Goal: Task Accomplishment & Management: Manage account settings

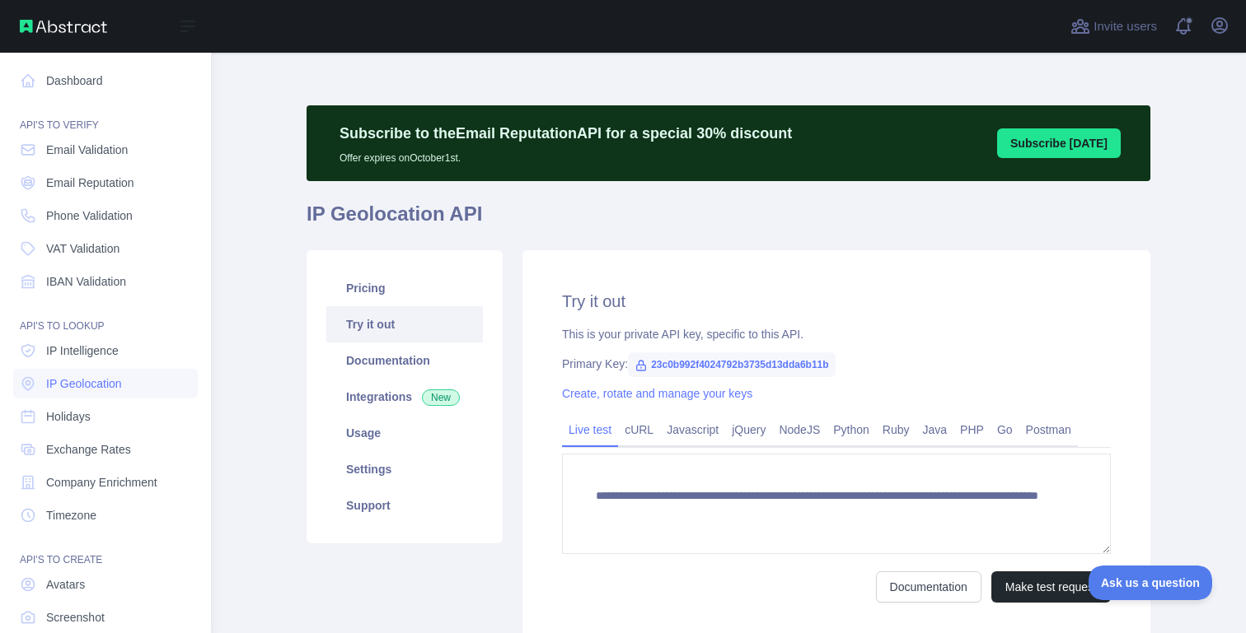
scroll to position [91, 0]
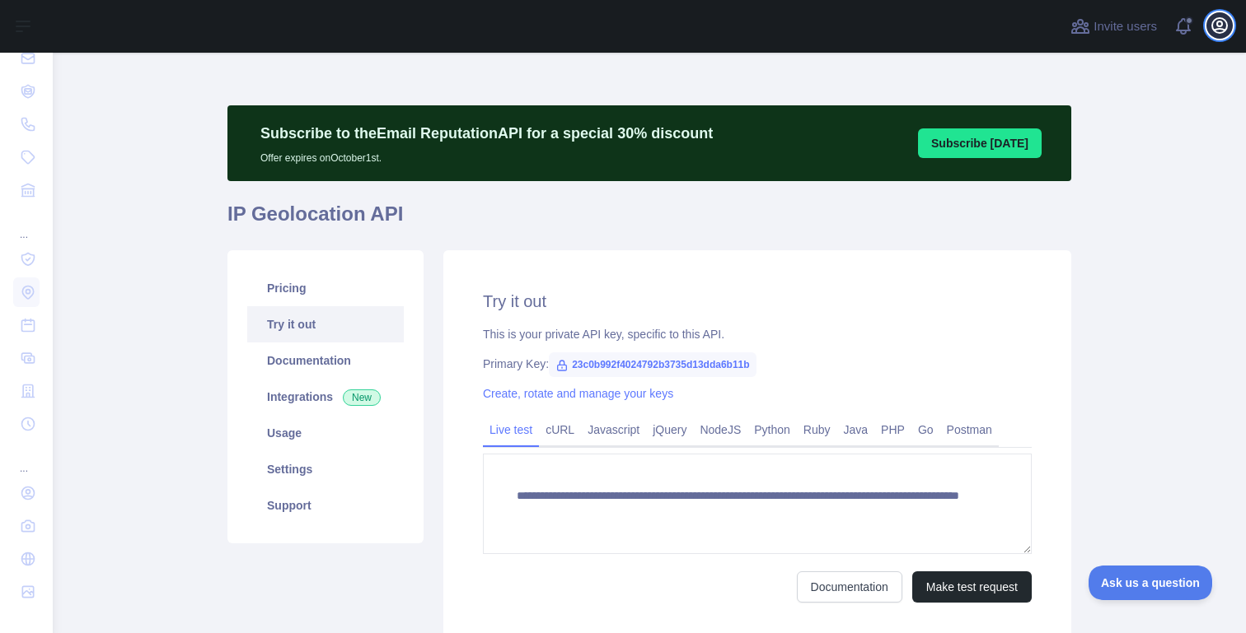
click at [1218, 35] on button "Open user menu" at bounding box center [1219, 25] width 26 height 26
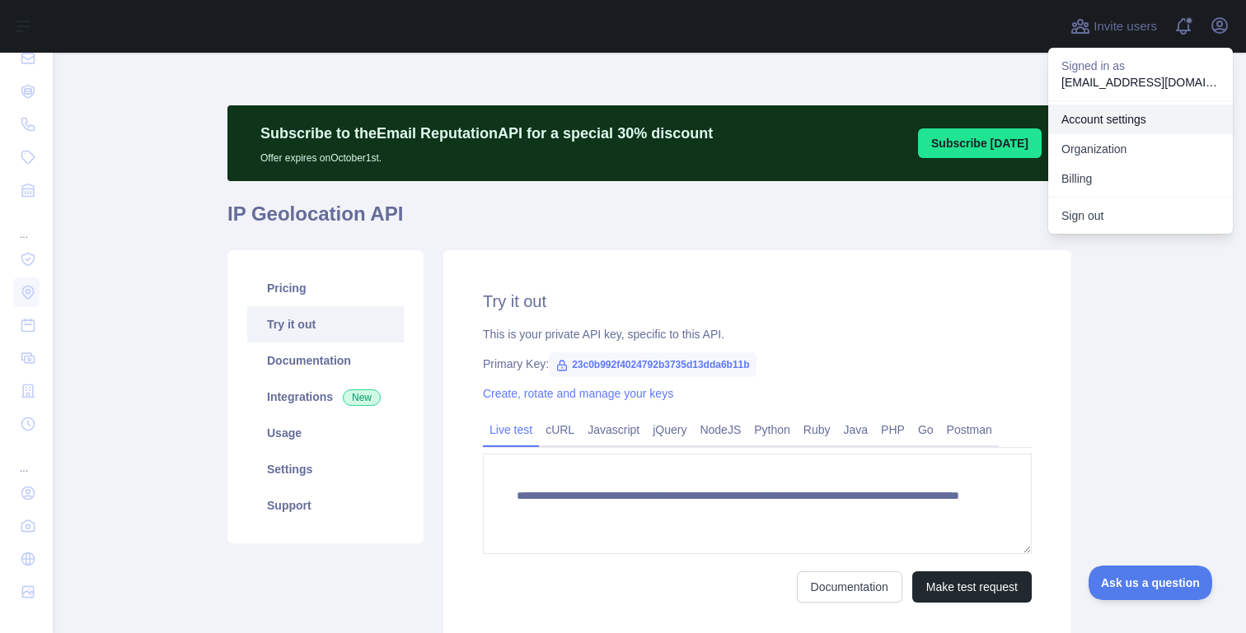
click at [1120, 115] on link "Account settings" at bounding box center [1140, 120] width 185 height 30
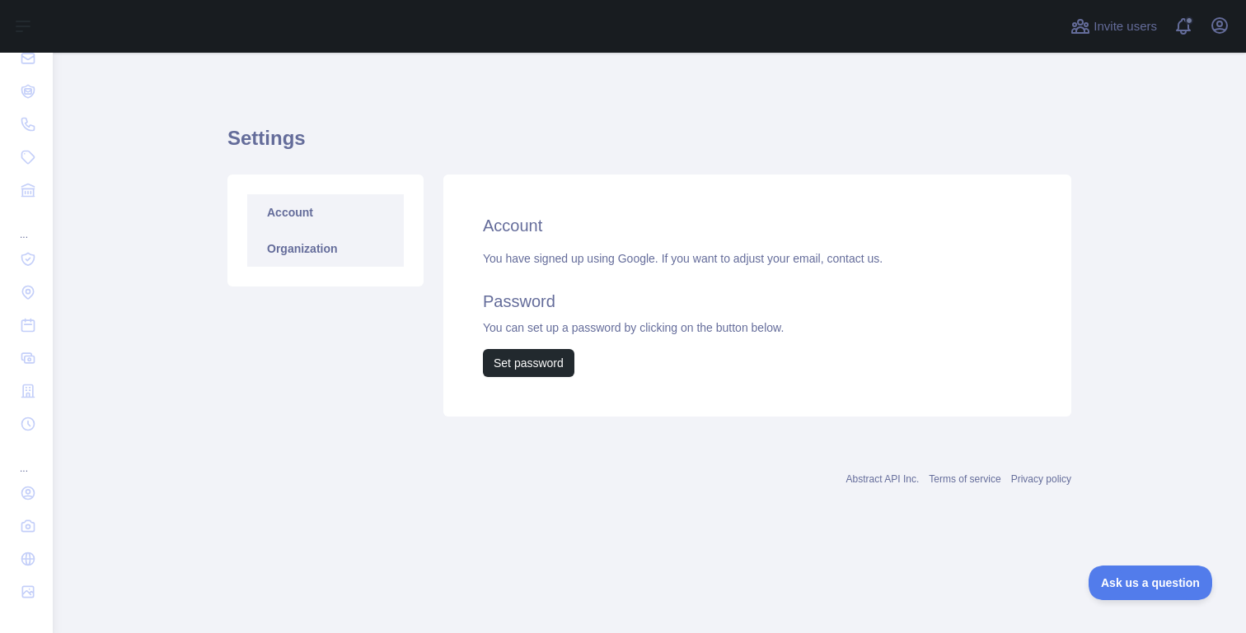
click at [272, 255] on link "Organization" at bounding box center [325, 249] width 157 height 36
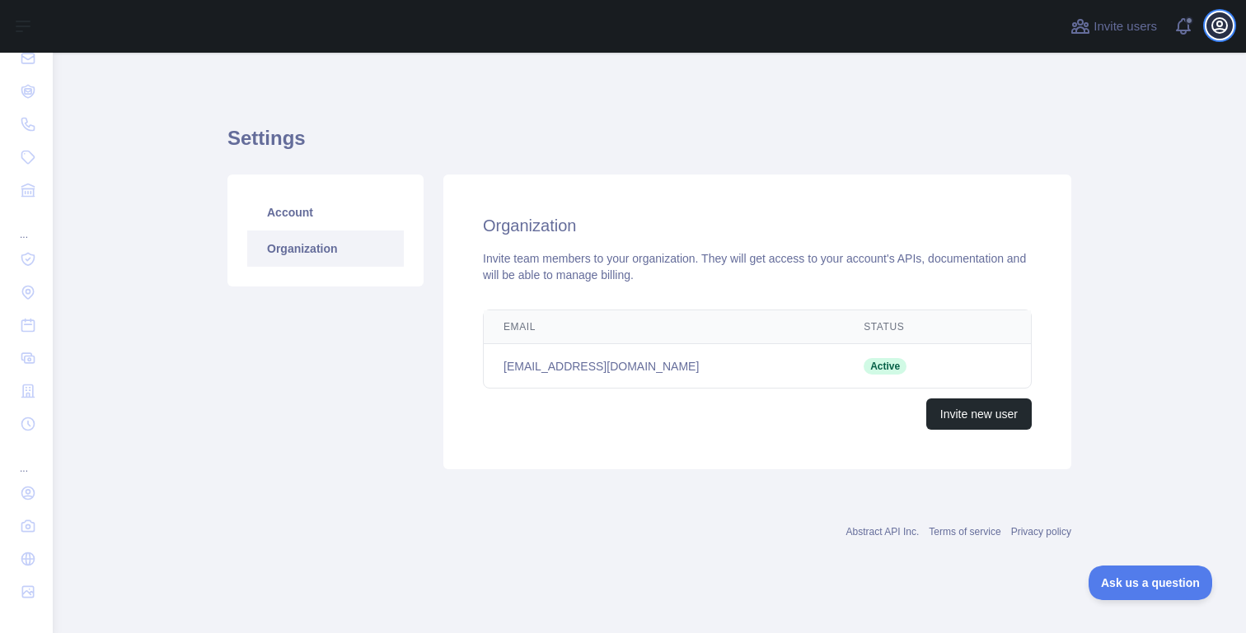
click at [1220, 32] on icon "button" at bounding box center [1219, 25] width 15 height 15
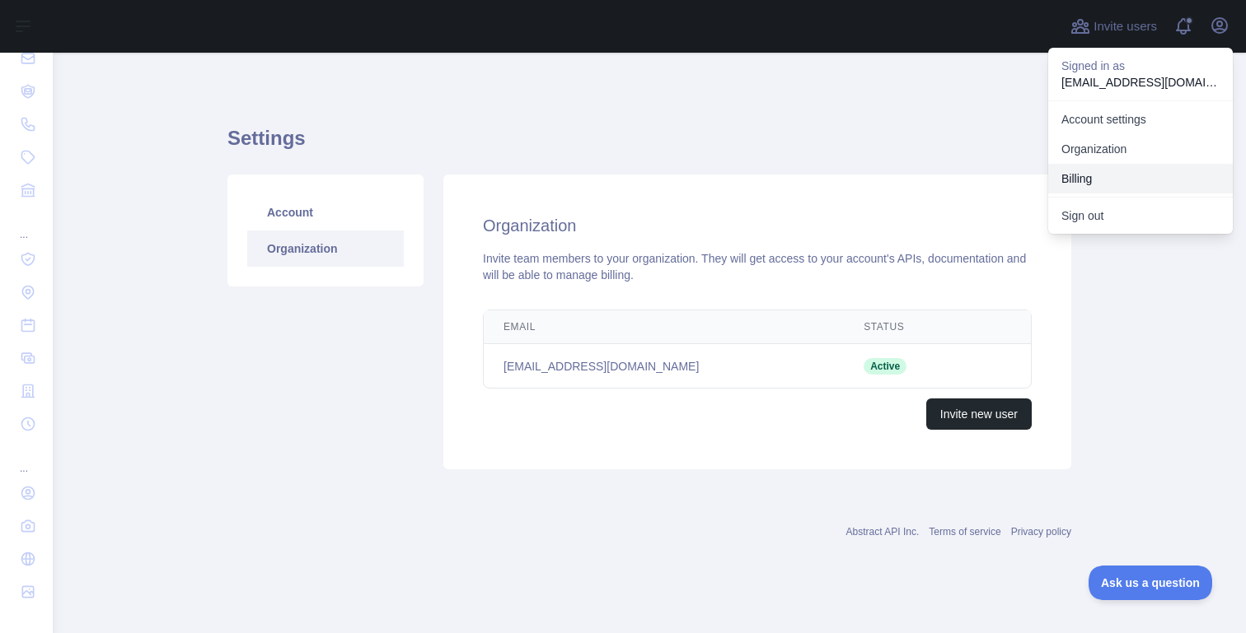
click at [1166, 178] on button "Billing" at bounding box center [1140, 179] width 185 height 30
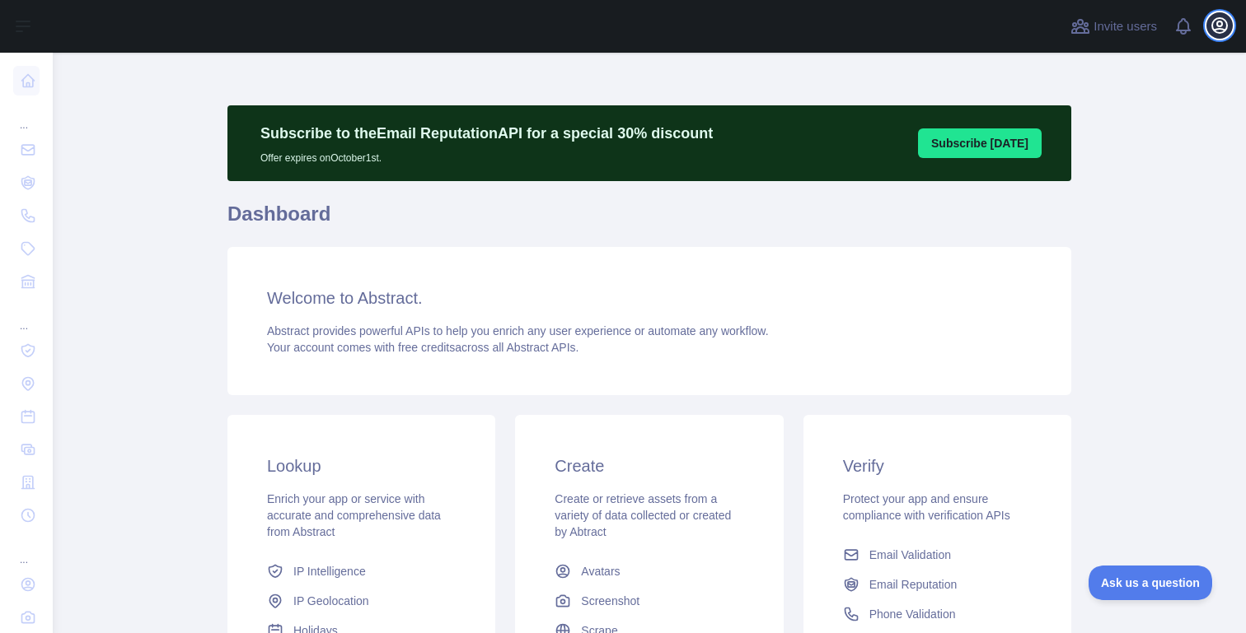
click at [1223, 30] on icon "button" at bounding box center [1219, 25] width 15 height 15
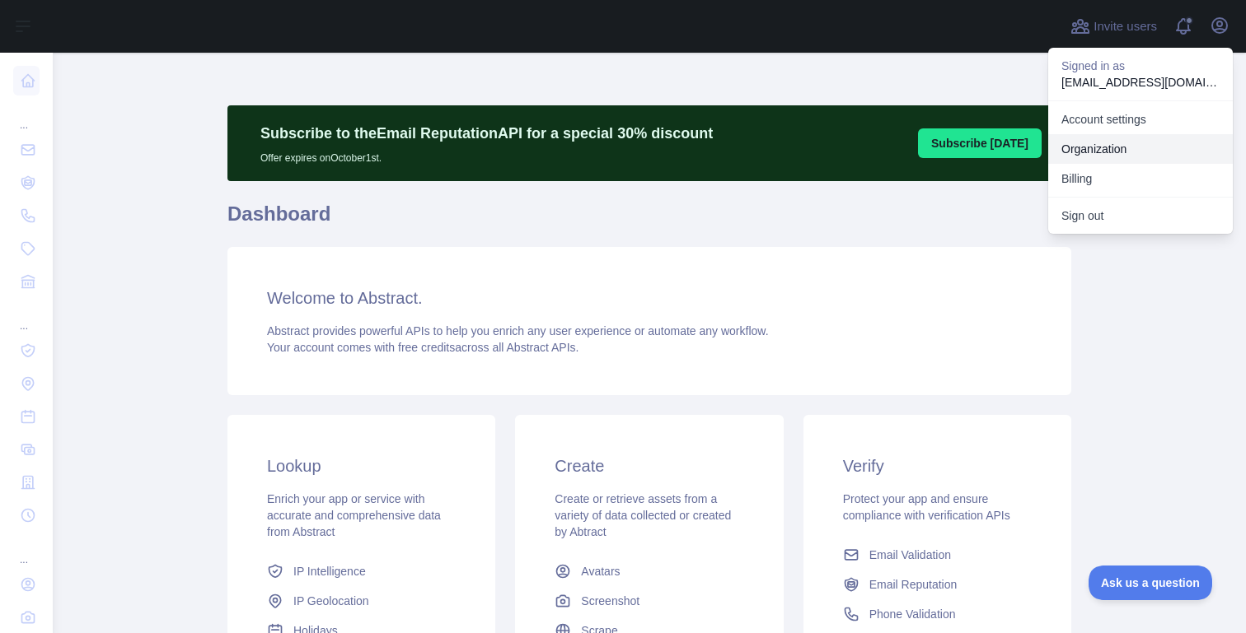
click at [1128, 143] on link "Organization" at bounding box center [1140, 149] width 185 height 30
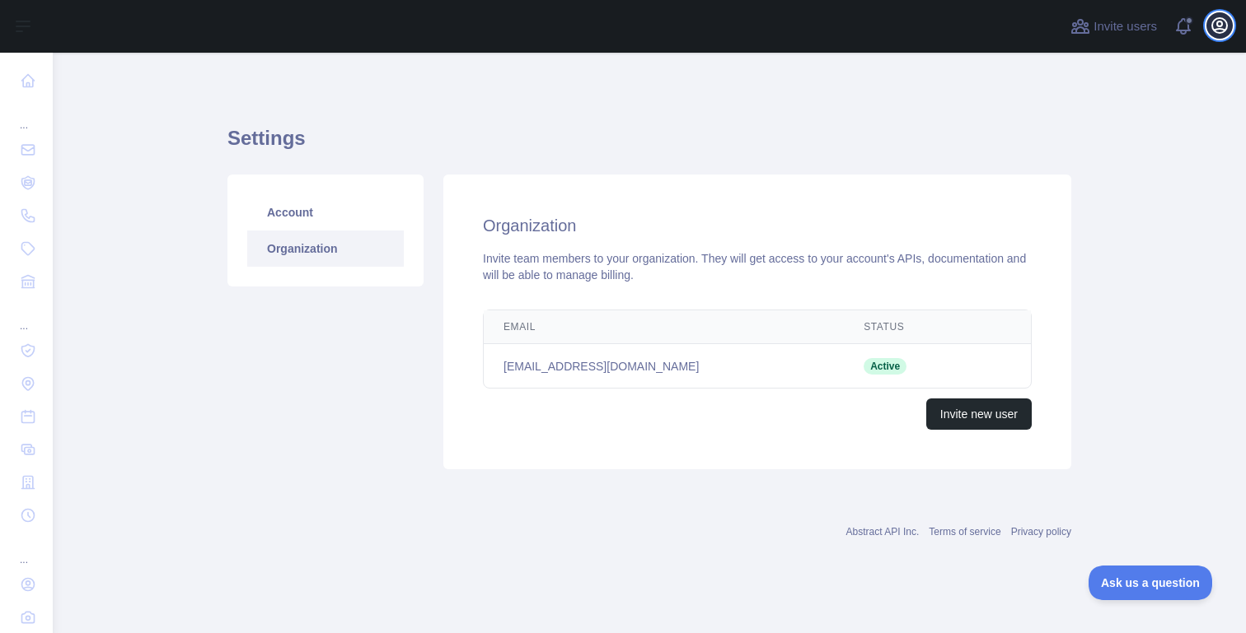
click at [1217, 27] on icon "button" at bounding box center [1219, 26] width 20 height 20
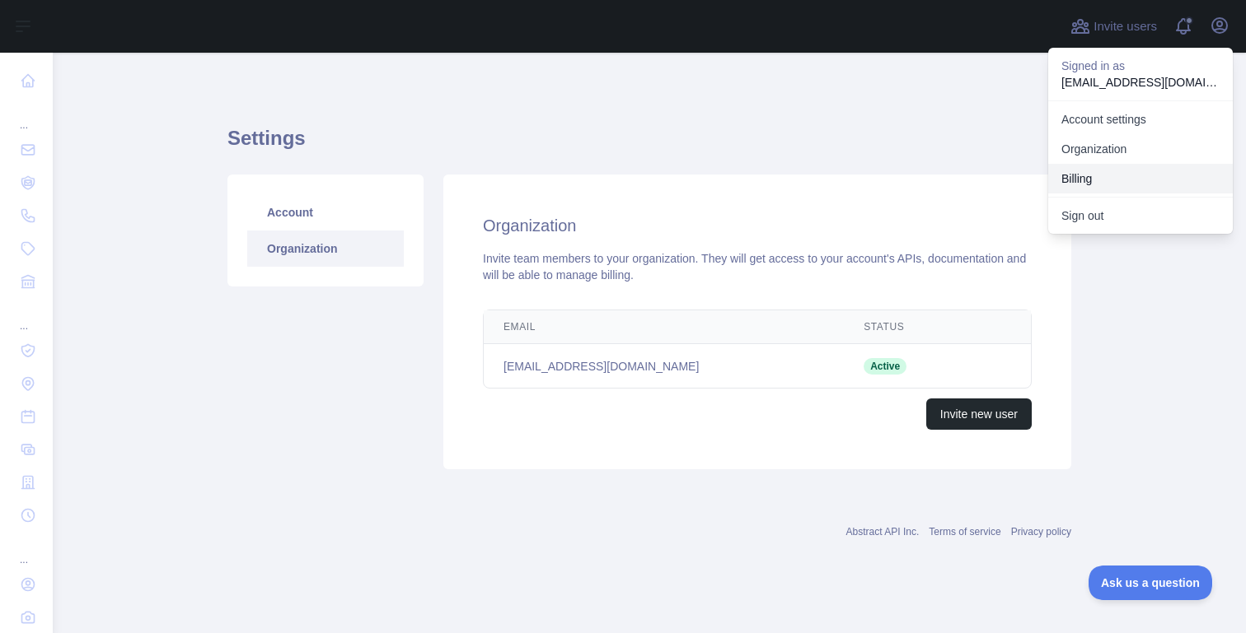
click at [1102, 188] on button "Billing" at bounding box center [1140, 179] width 185 height 30
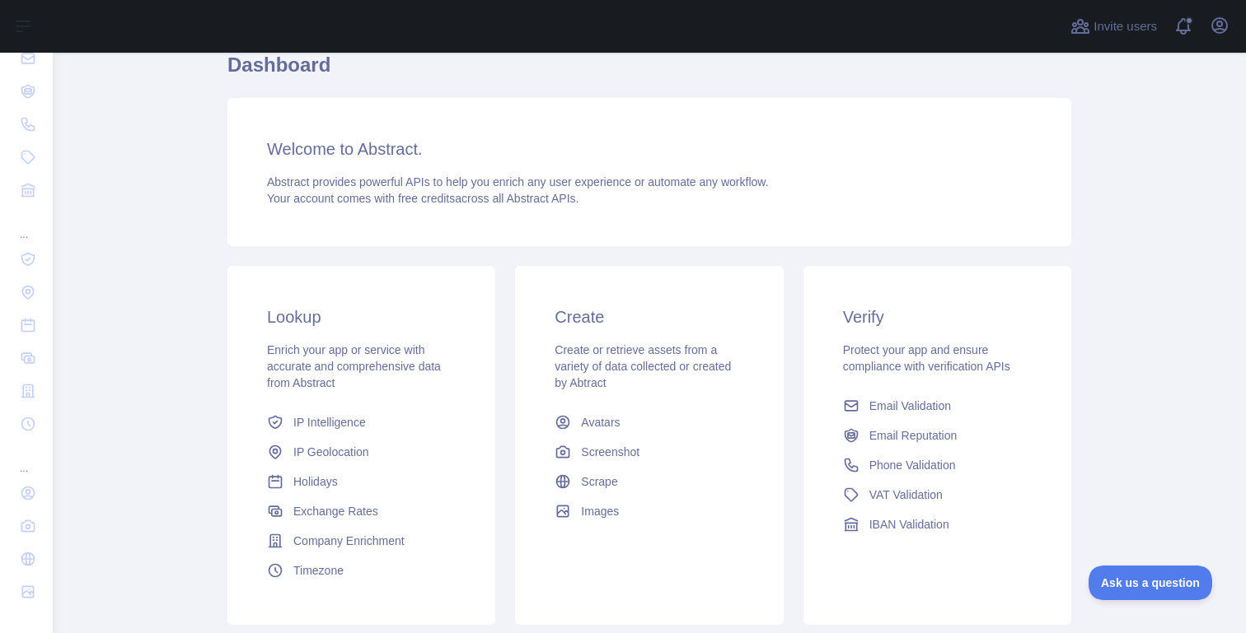
scroll to position [259, 0]
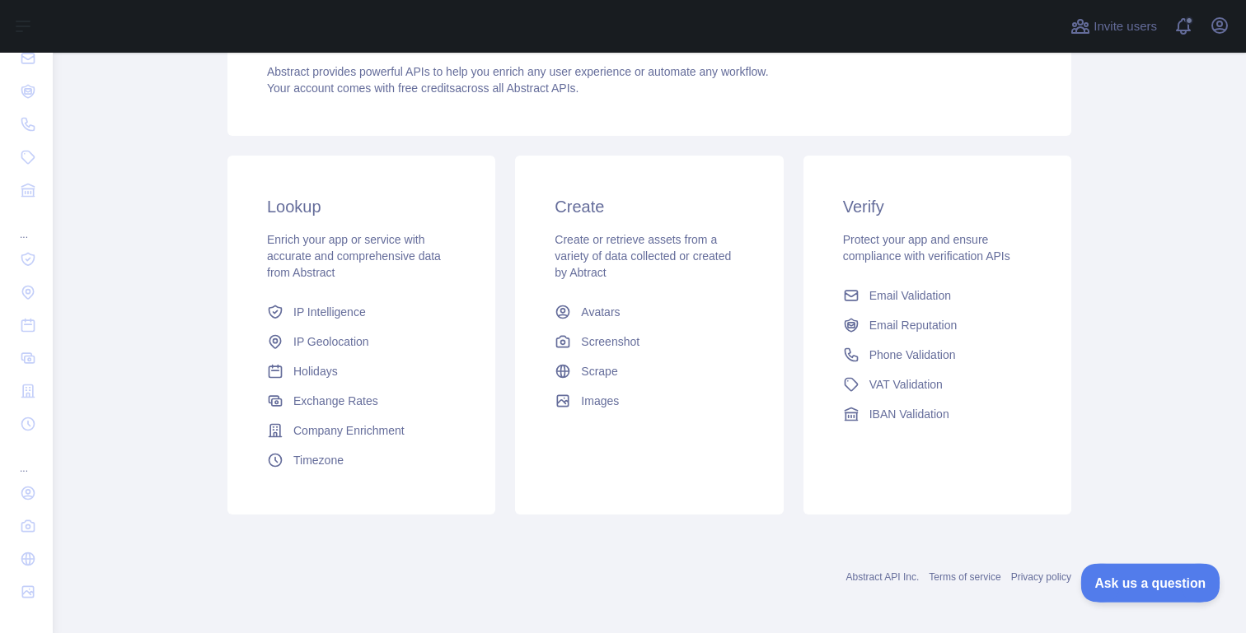
click at [1123, 591] on button "Ask us a question" at bounding box center [1142, 580] width 124 height 35
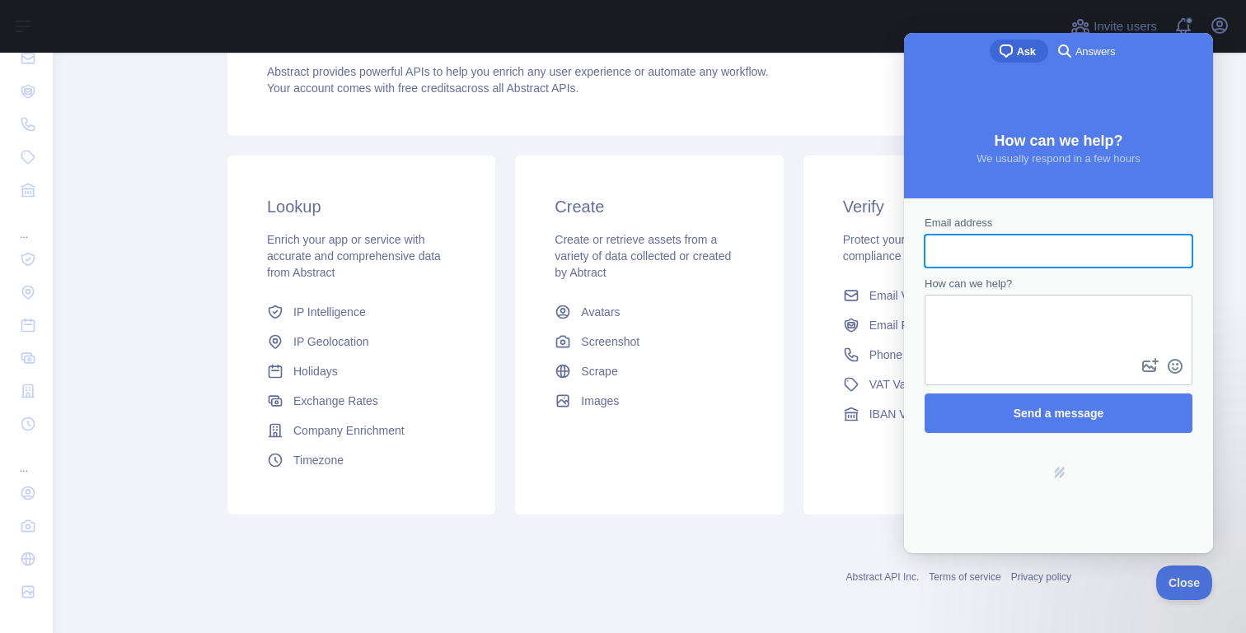
scroll to position [0, 0]
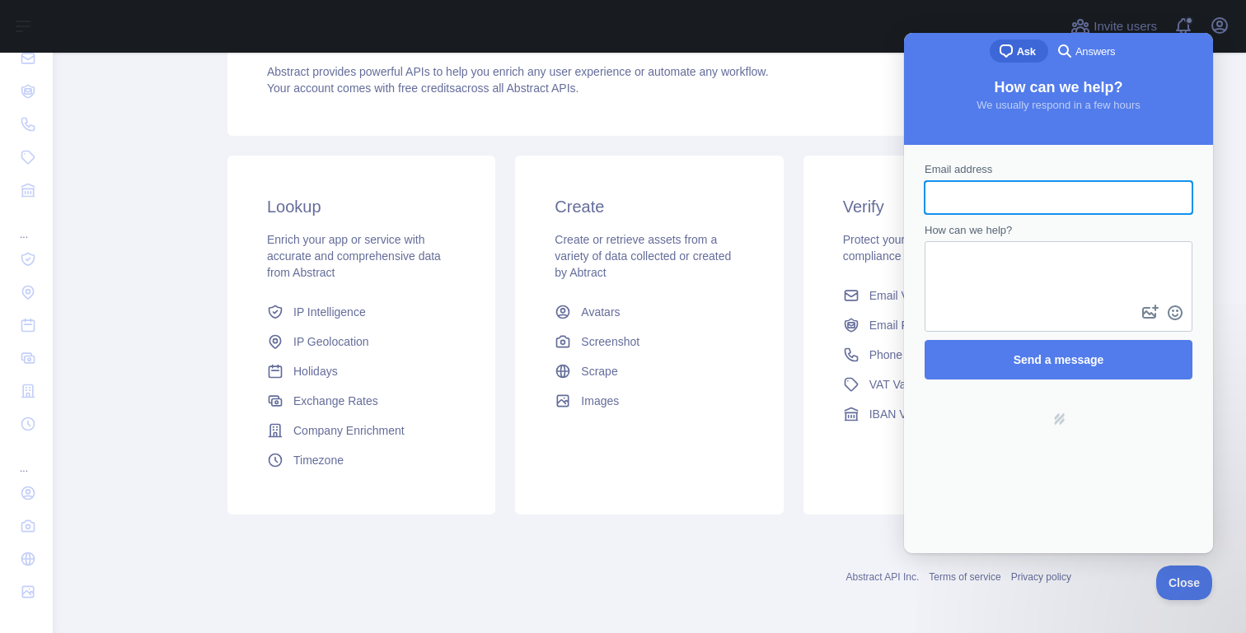
click at [1098, 47] on span "Answers" at bounding box center [1095, 52] width 40 height 16
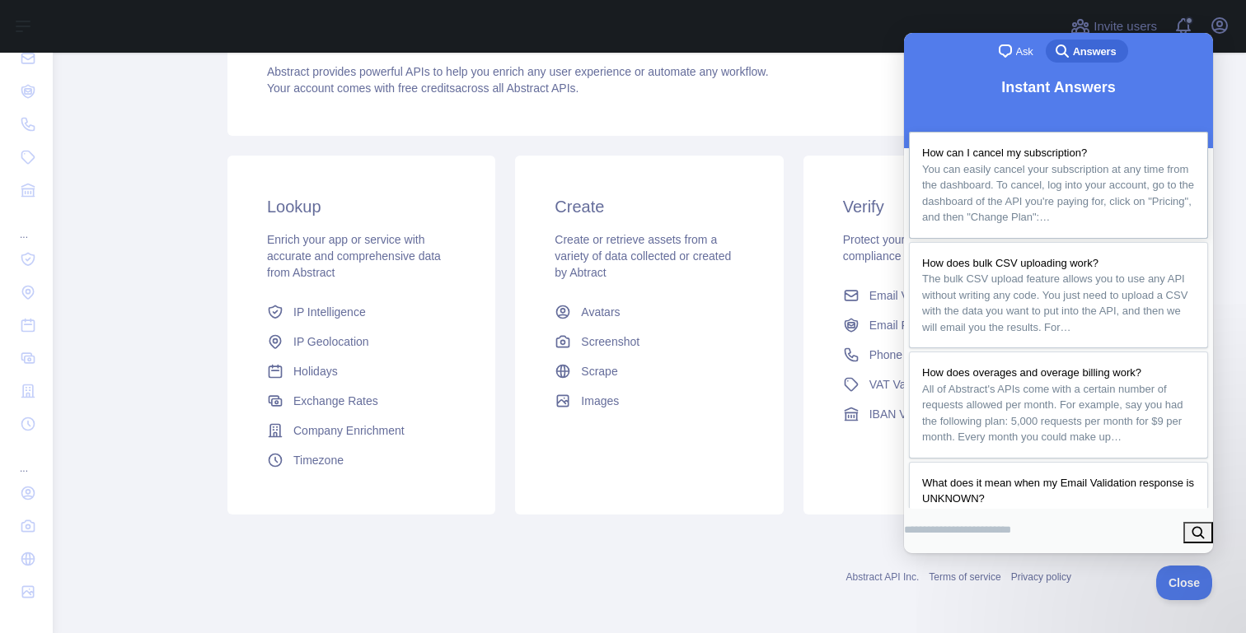
click at [1031, 147] on span "How can I cancel my subscription?" at bounding box center [1004, 153] width 165 height 12
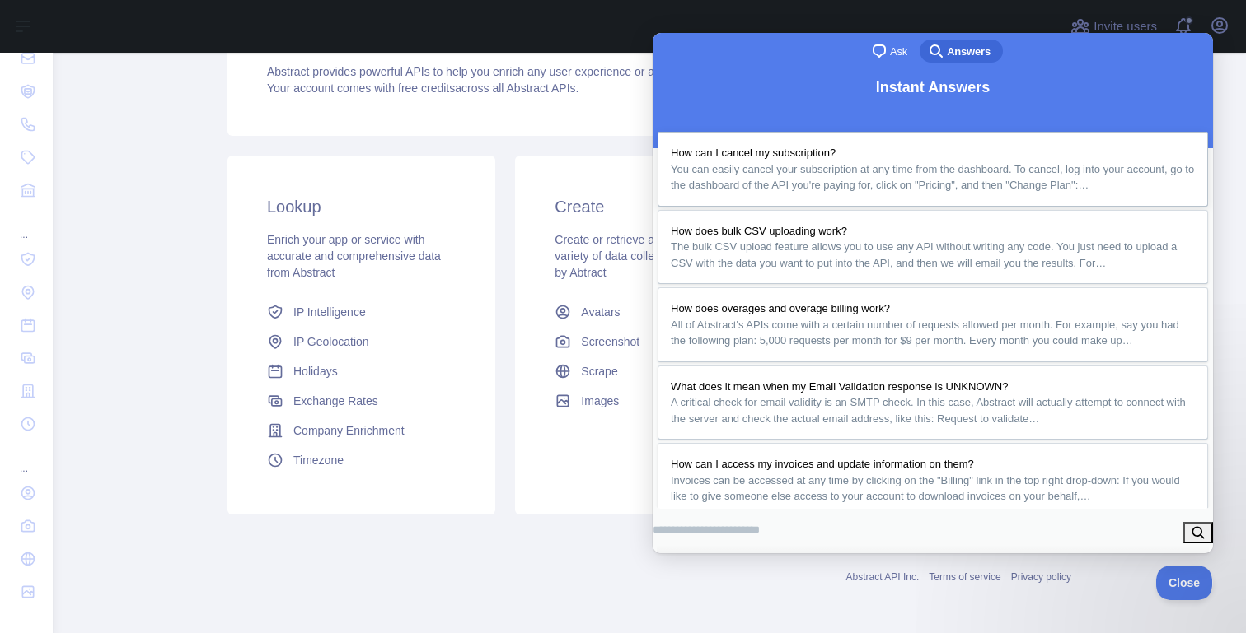
scroll to position [790, 0]
click at [223, 404] on div "Lookup Enrich your app or service with accurate and comprehensive data from Abs…" at bounding box center [360, 335] width 287 height 359
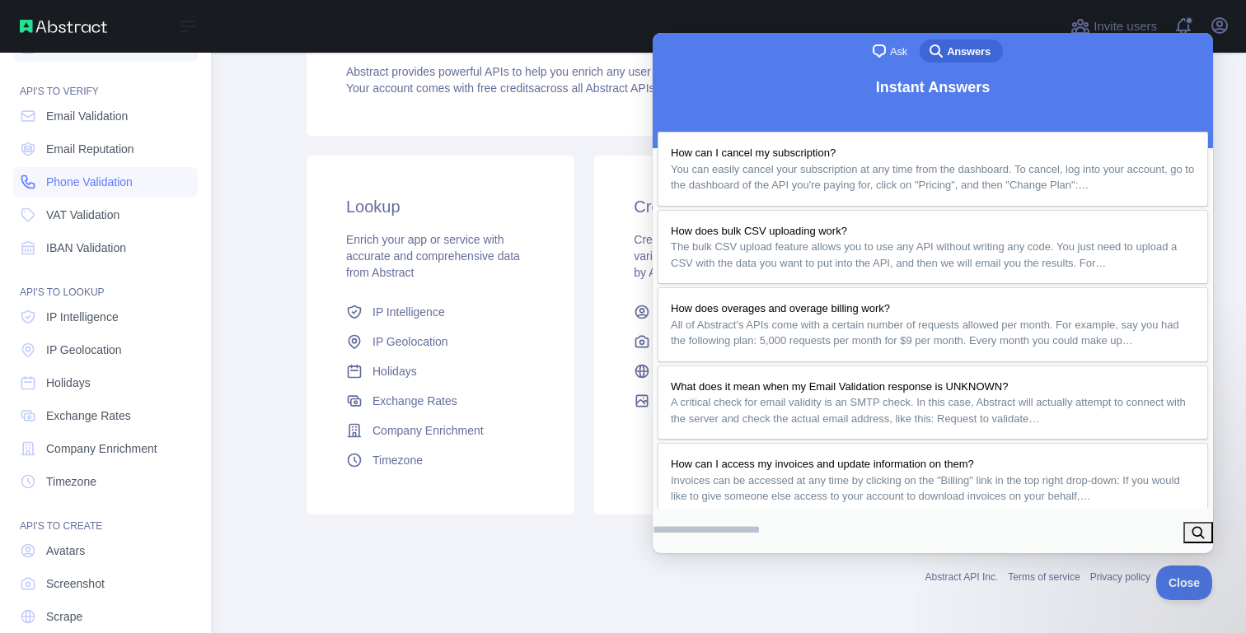
scroll to position [0, 0]
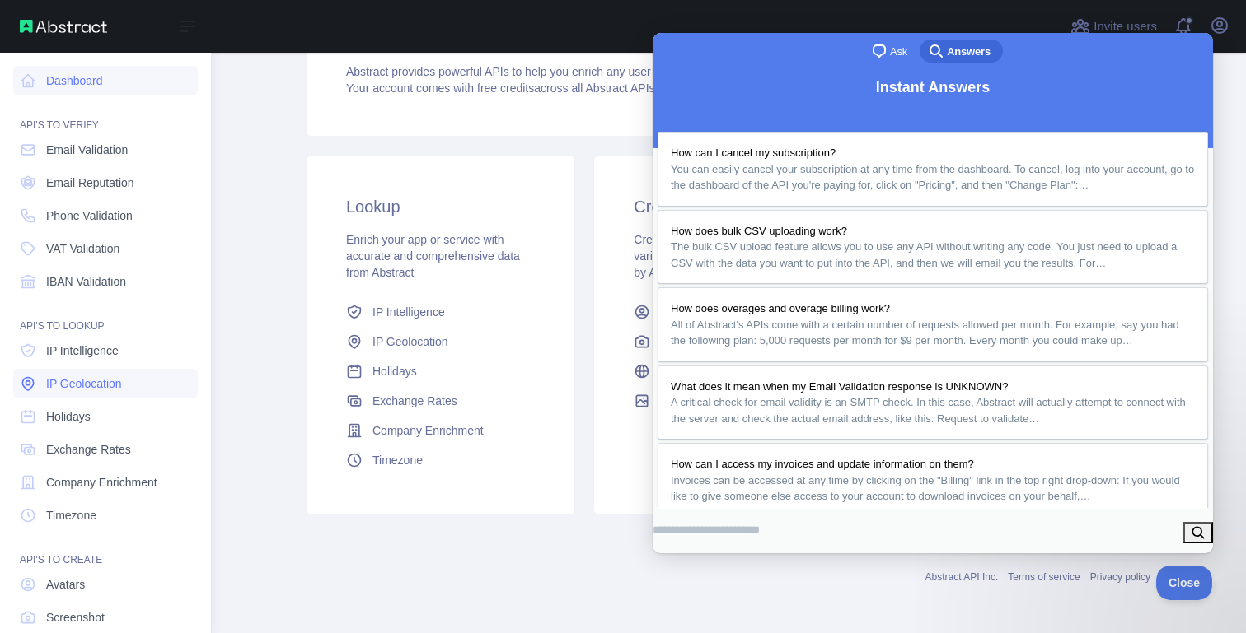
click at [82, 373] on link "IP Geolocation" at bounding box center [105, 384] width 185 height 30
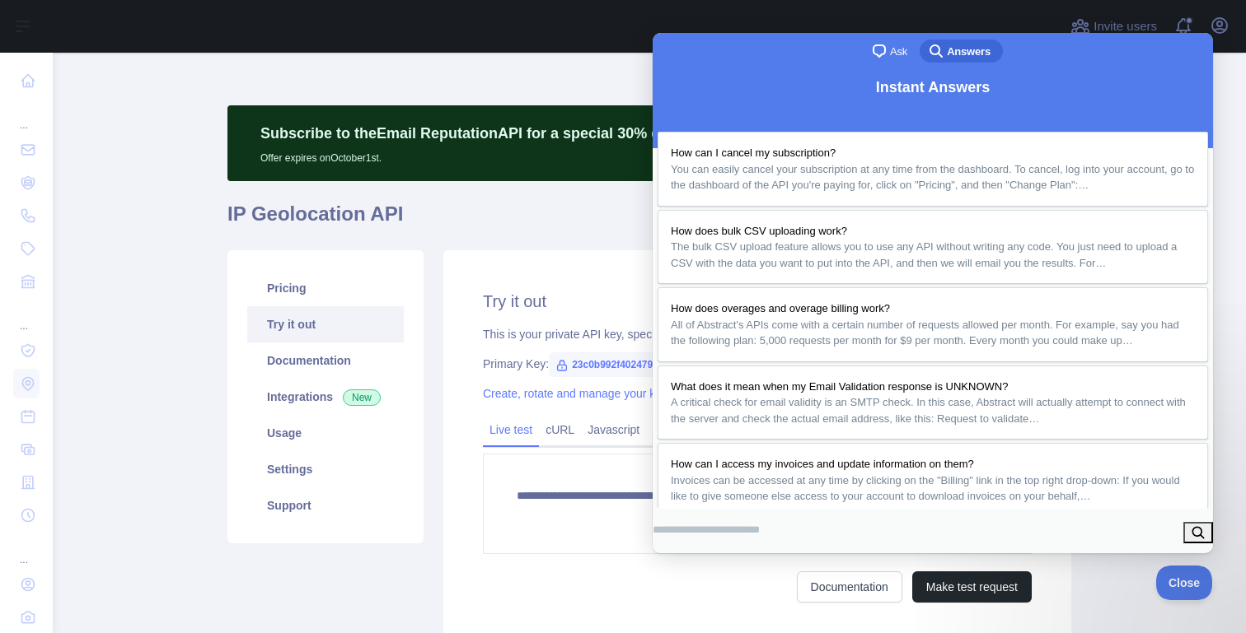
type textarea "**********"
click at [686, 562] on button "Close" at bounding box center [672, 572] width 30 height 21
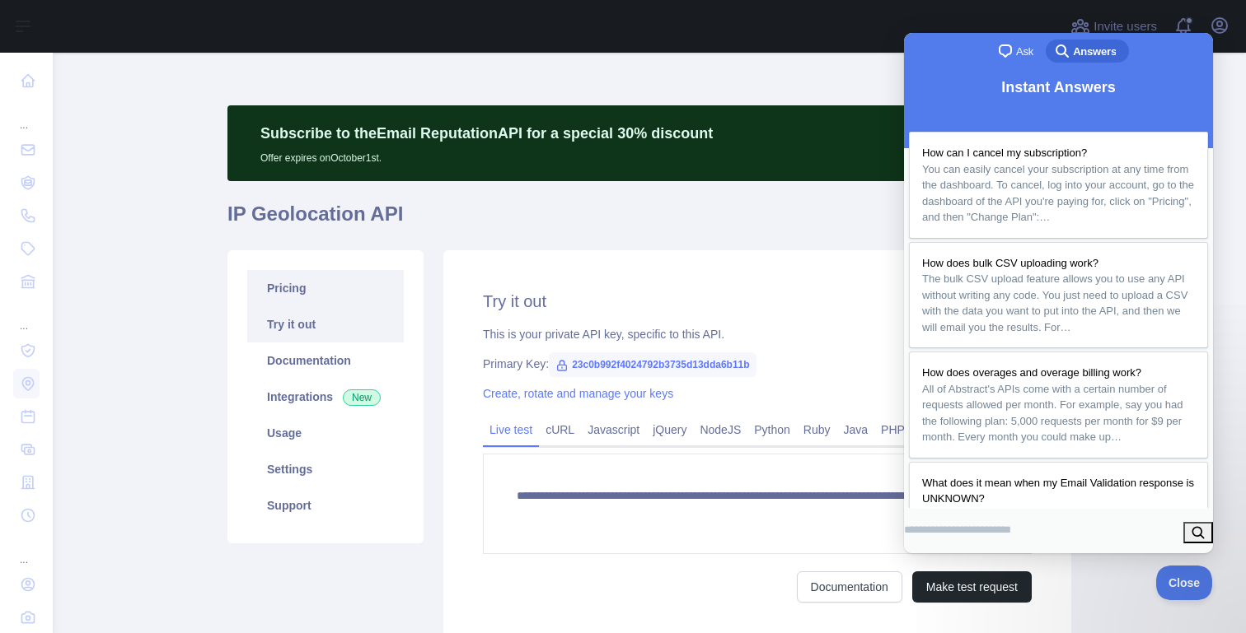
click at [287, 295] on link "Pricing" at bounding box center [325, 288] width 157 height 36
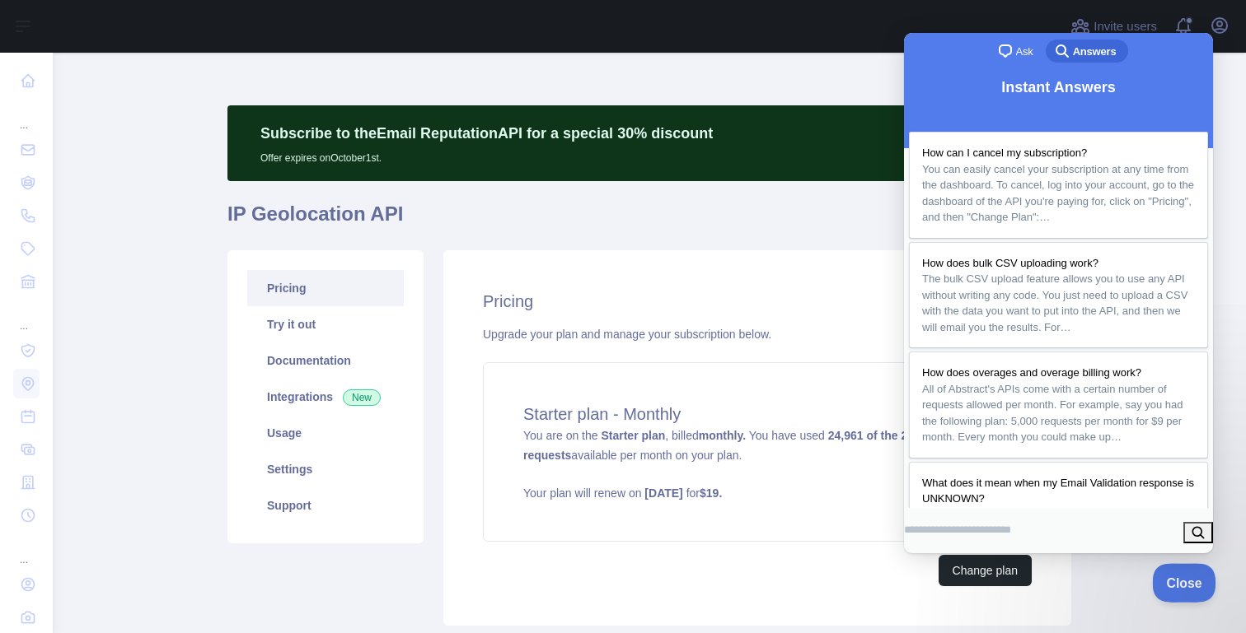
click at [1171, 580] on span "Close" at bounding box center [1180, 581] width 56 height 12
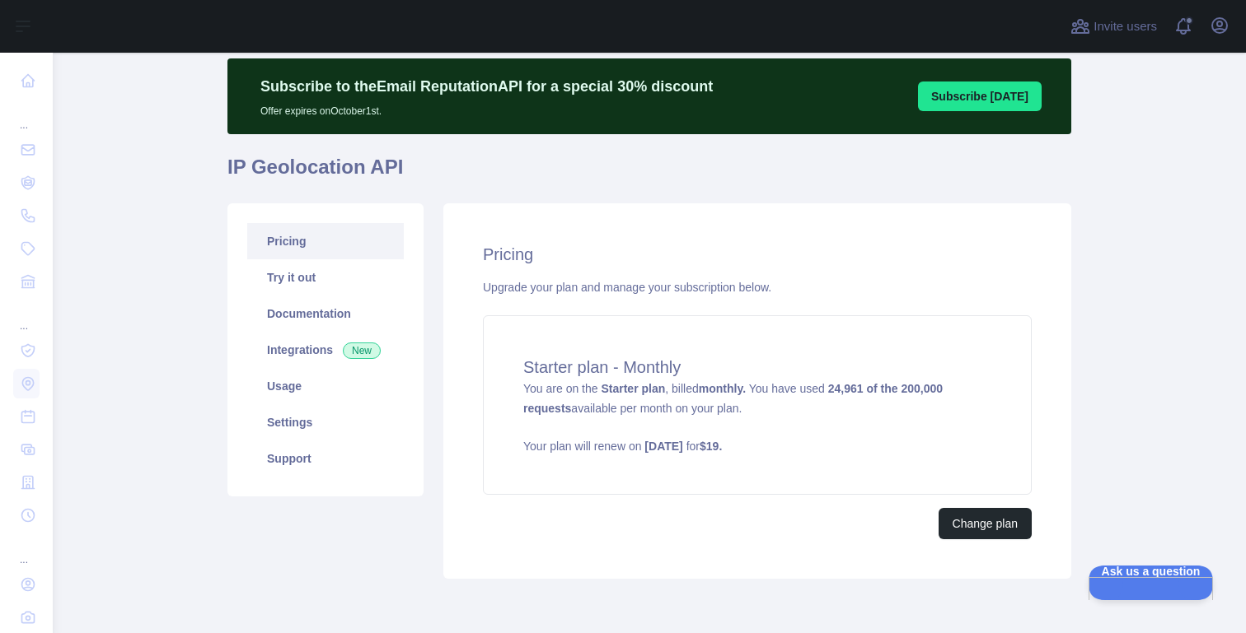
scroll to position [115, 0]
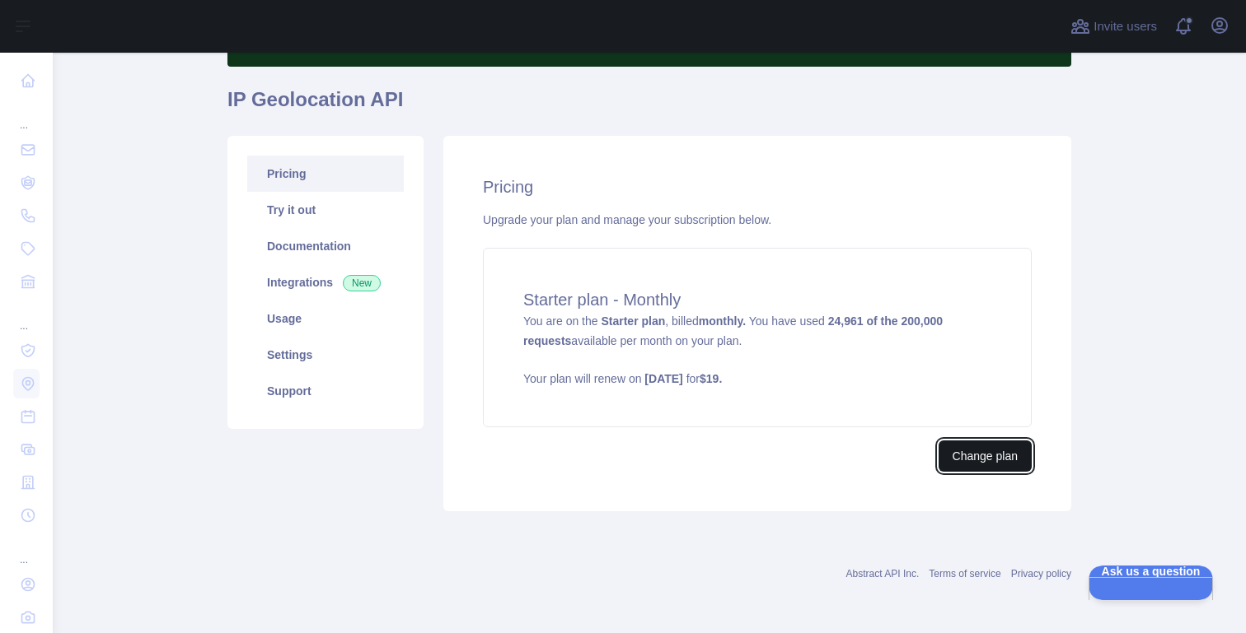
click at [984, 459] on button "Change plan" at bounding box center [984, 456] width 93 height 31
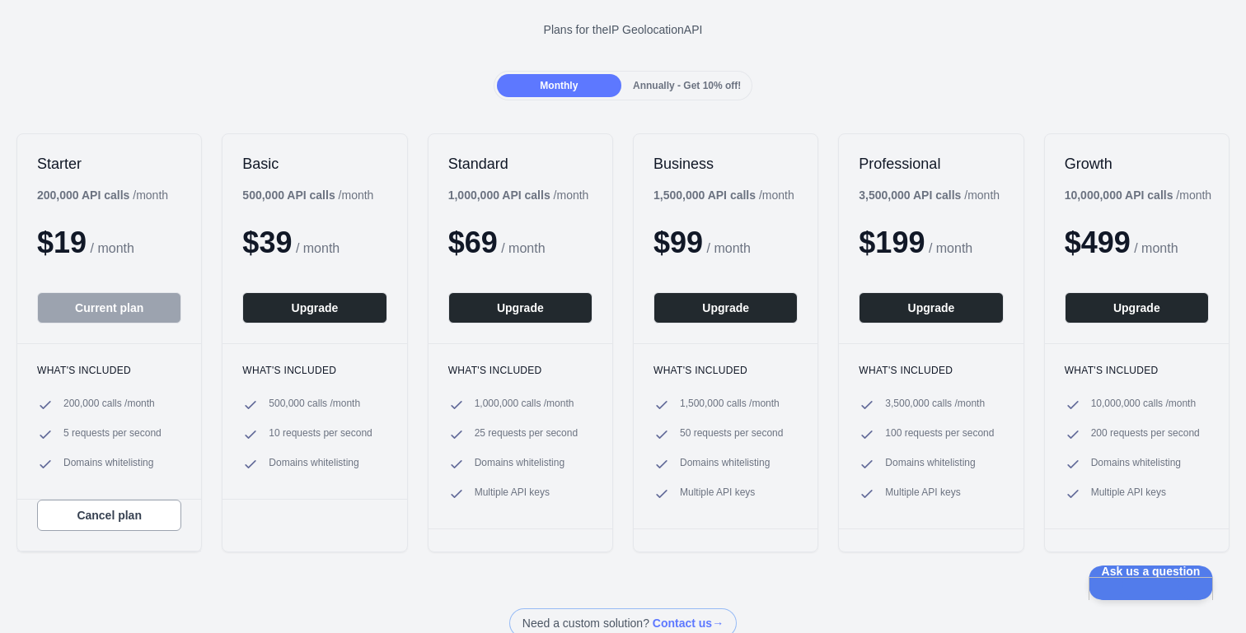
scroll to position [91, 0]
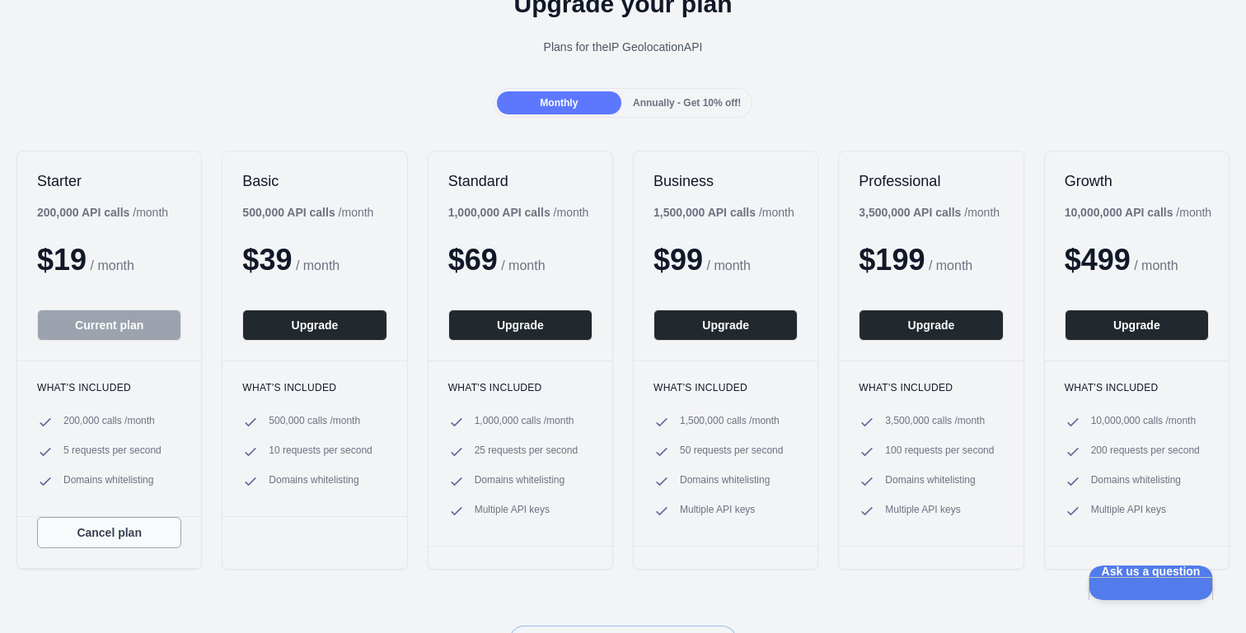
click at [112, 538] on button "Cancel plan" at bounding box center [109, 532] width 144 height 31
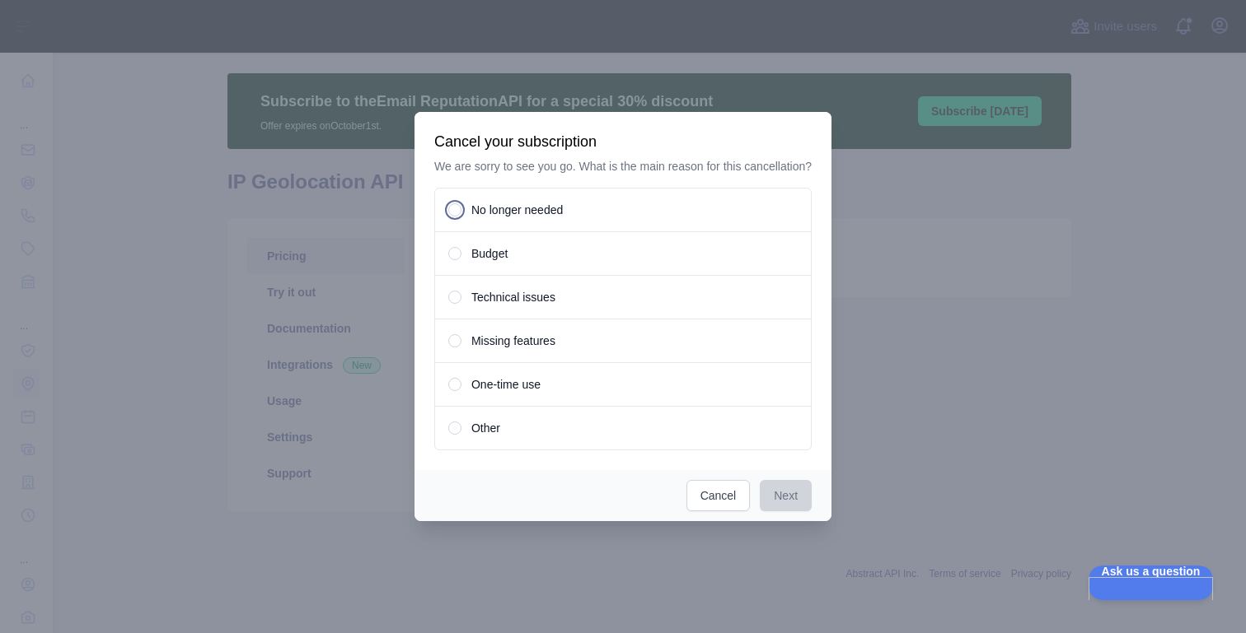
click at [554, 255] on div "Budget" at bounding box center [622, 253] width 377 height 44
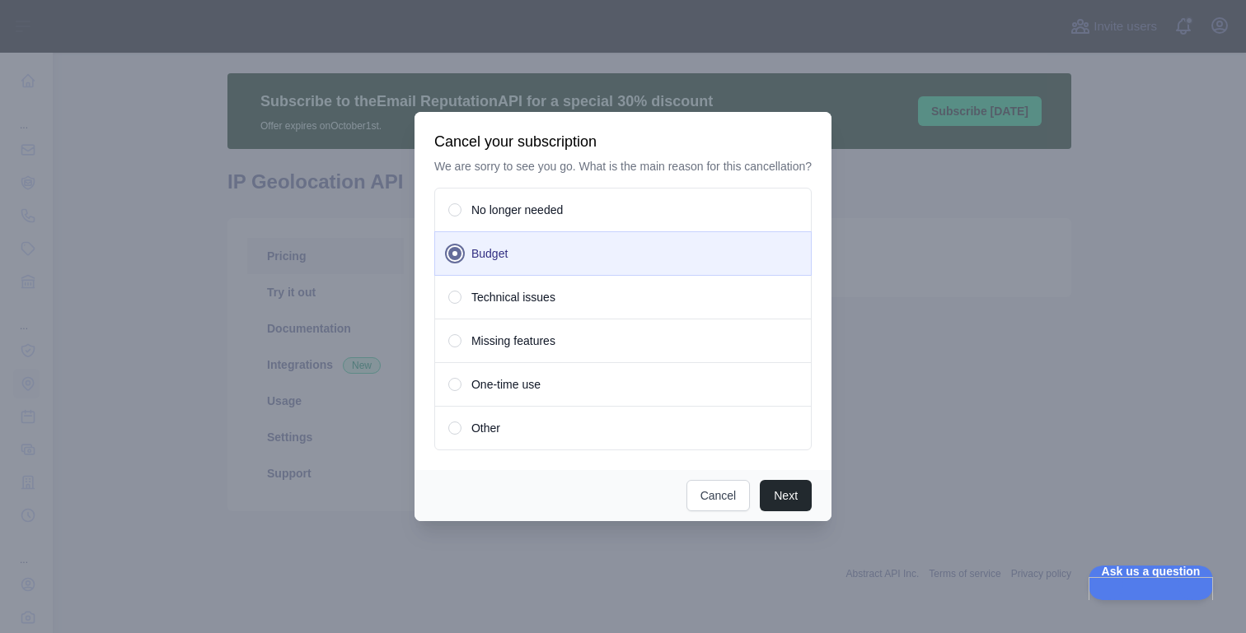
click at [567, 223] on div "No longer needed" at bounding box center [622, 210] width 377 height 44
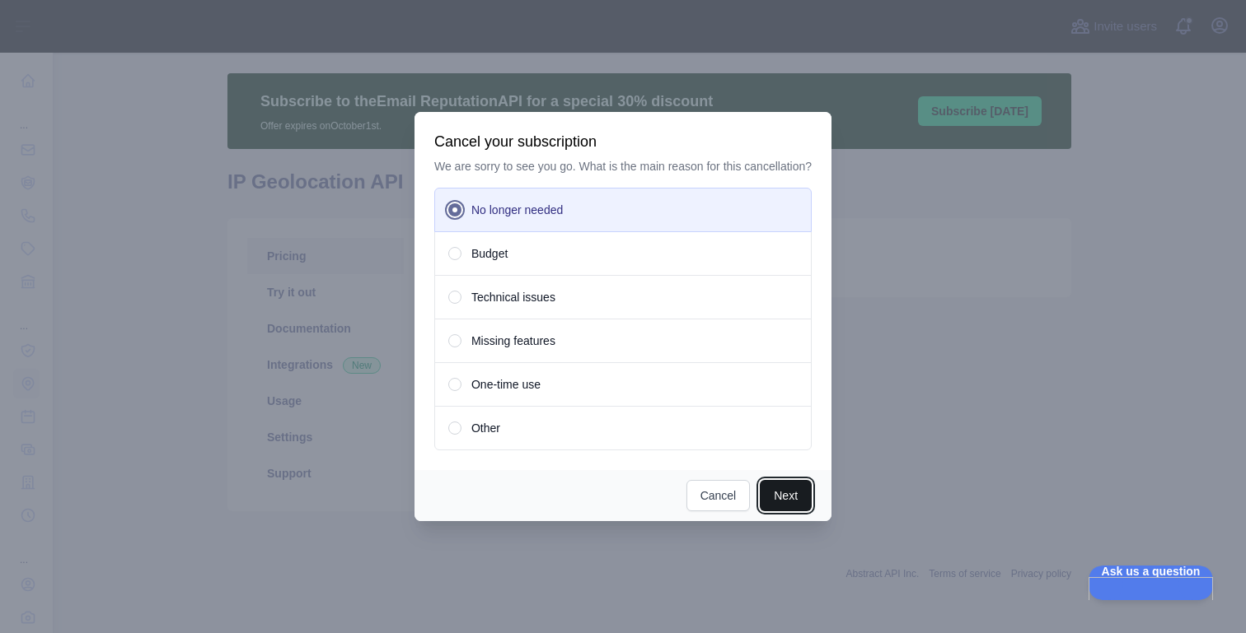
click at [782, 500] on button "Next" at bounding box center [786, 495] width 52 height 31
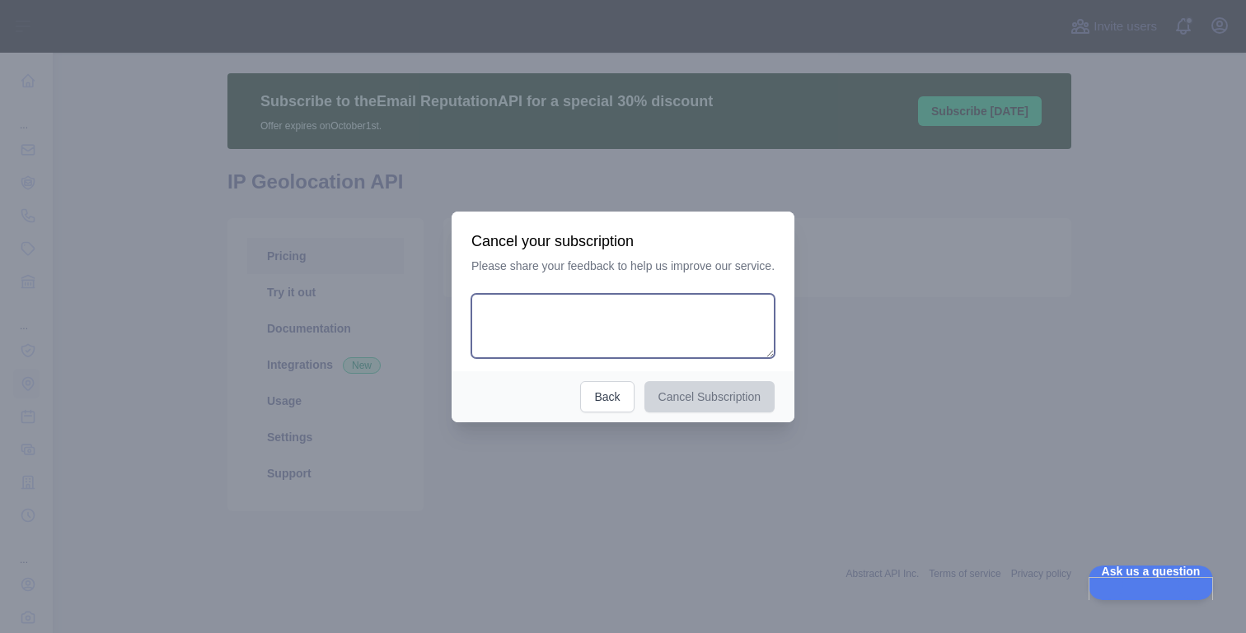
click at [701, 318] on textarea at bounding box center [622, 326] width 303 height 64
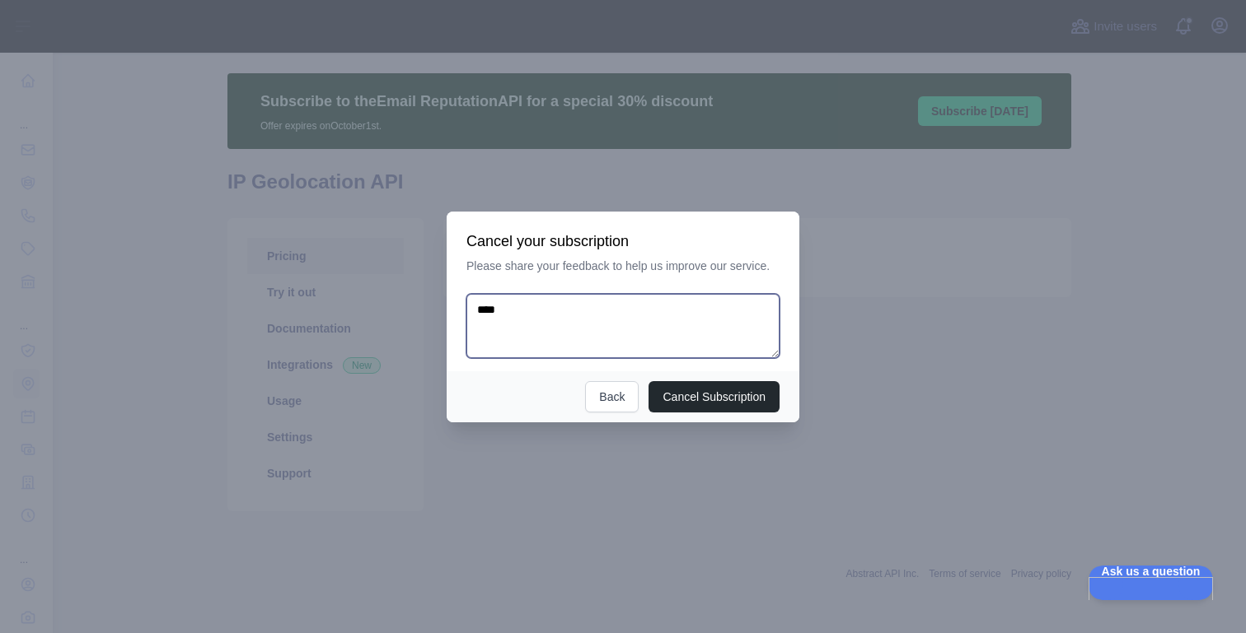
type textarea "*"
click at [599, 311] on textarea "**********" at bounding box center [622, 326] width 313 height 64
click at [558, 310] on textarea "**********" at bounding box center [622, 326] width 313 height 64
drag, startPoint x: 558, startPoint y: 310, endPoint x: 746, endPoint y: 309, distance: 187.8
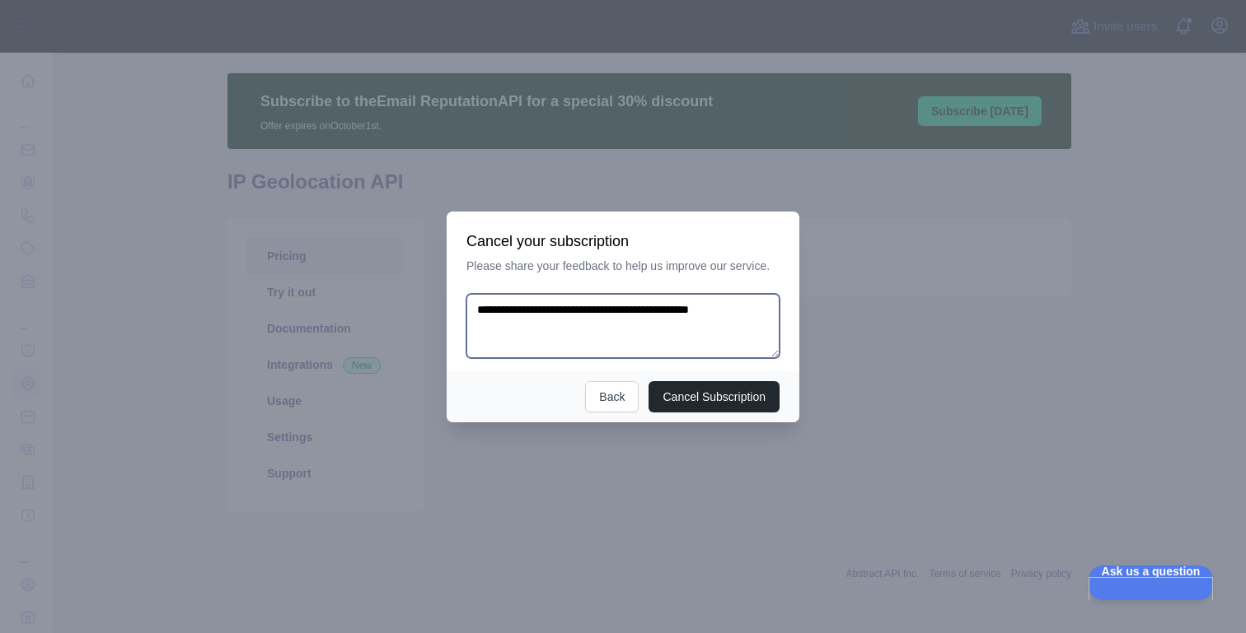
click at [746, 309] on textarea "**********" at bounding box center [622, 326] width 313 height 64
type textarea "**********"
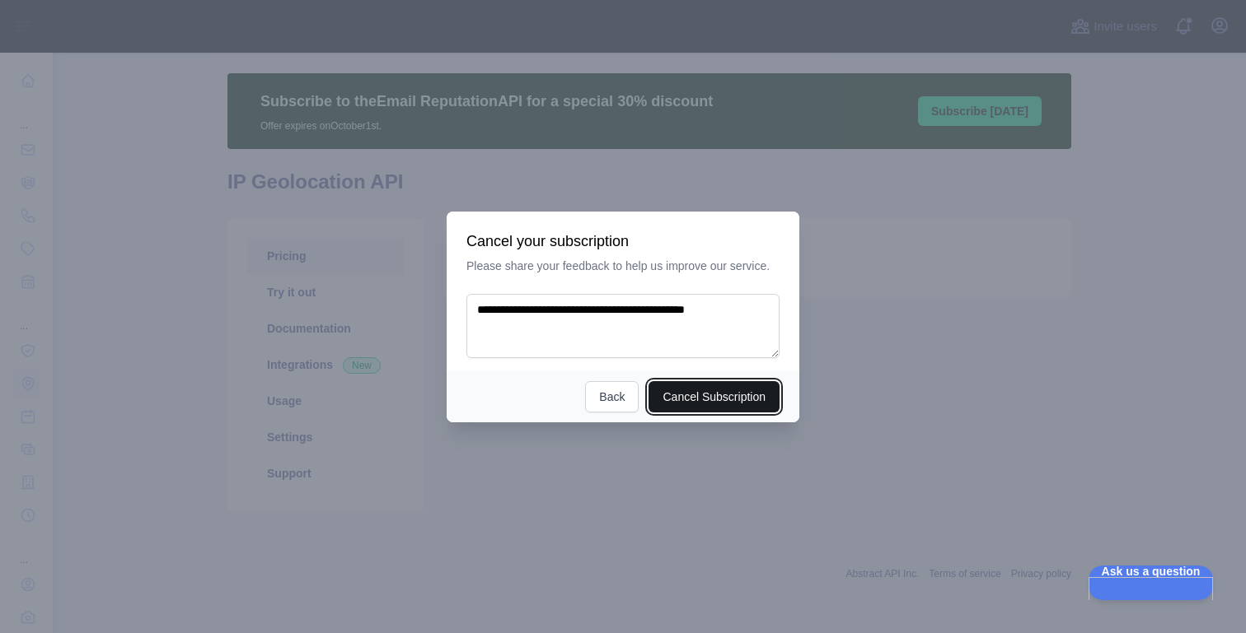
click at [752, 390] on button "Cancel Subscription" at bounding box center [713, 396] width 131 height 31
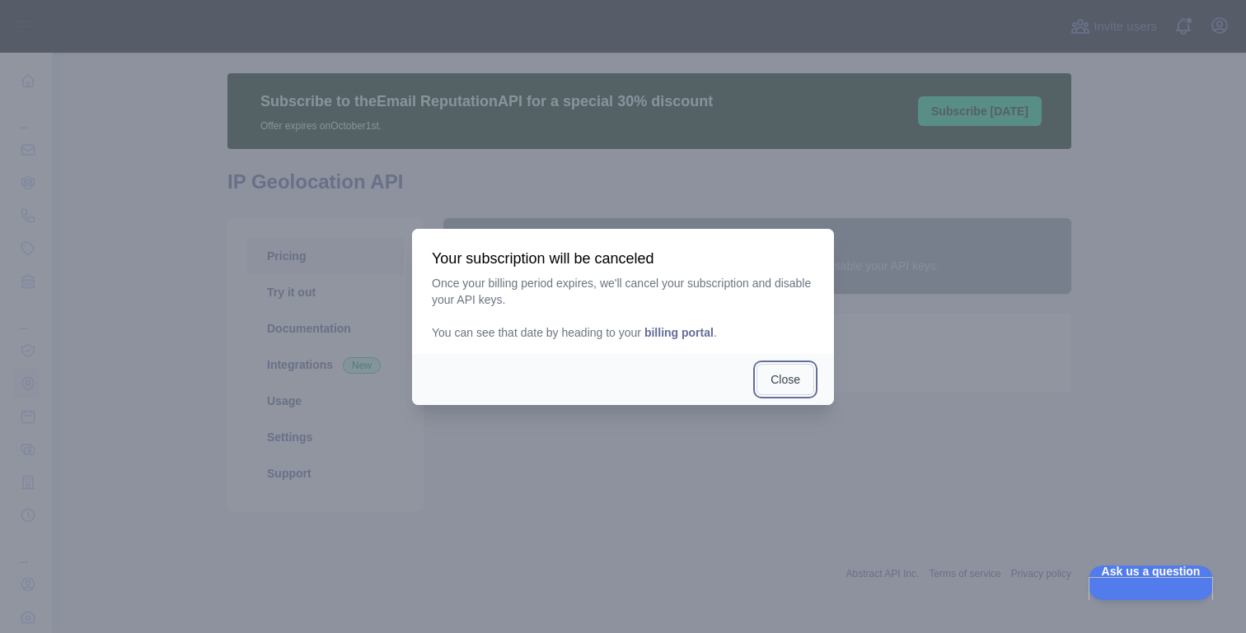
click at [795, 379] on button "Close" at bounding box center [785, 379] width 58 height 31
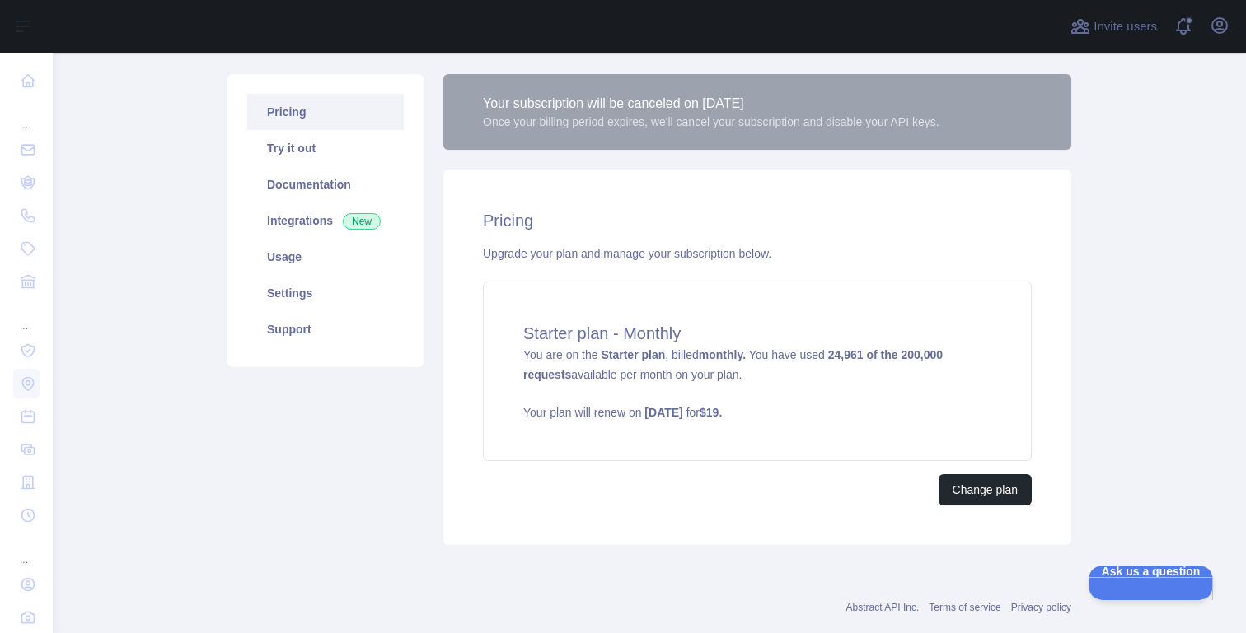
scroll to position [164, 0]
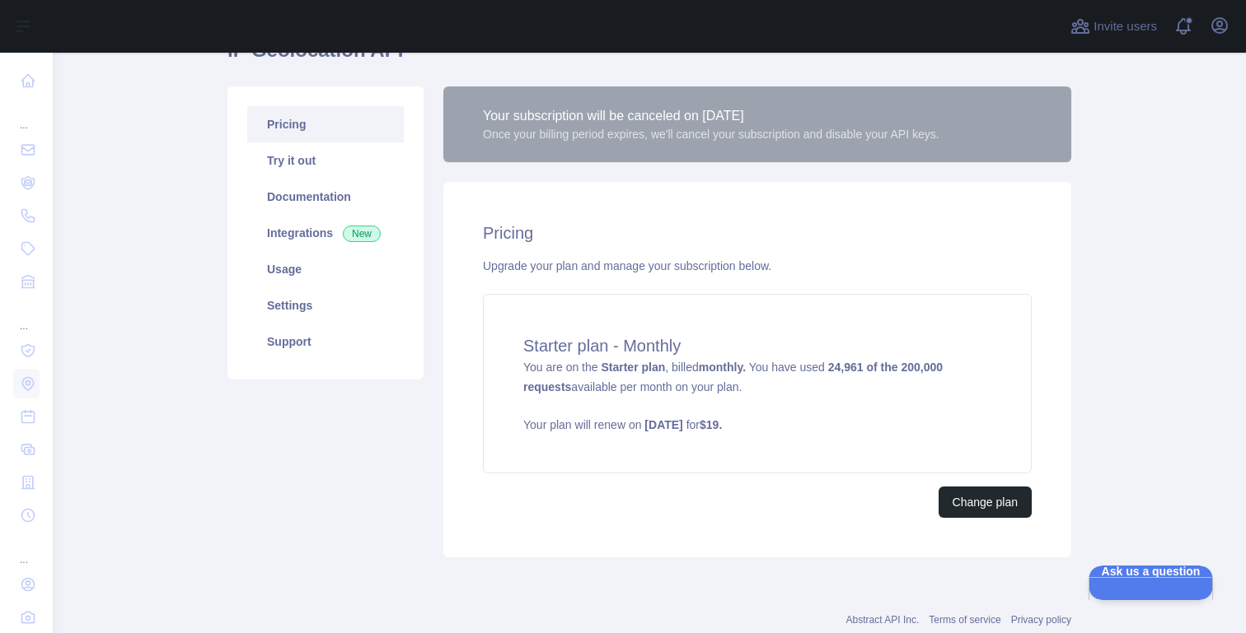
click at [1222, 40] on div "Open user menu" at bounding box center [1219, 26] width 26 height 29
click at [1220, 36] on button "Open user menu" at bounding box center [1219, 25] width 26 height 26
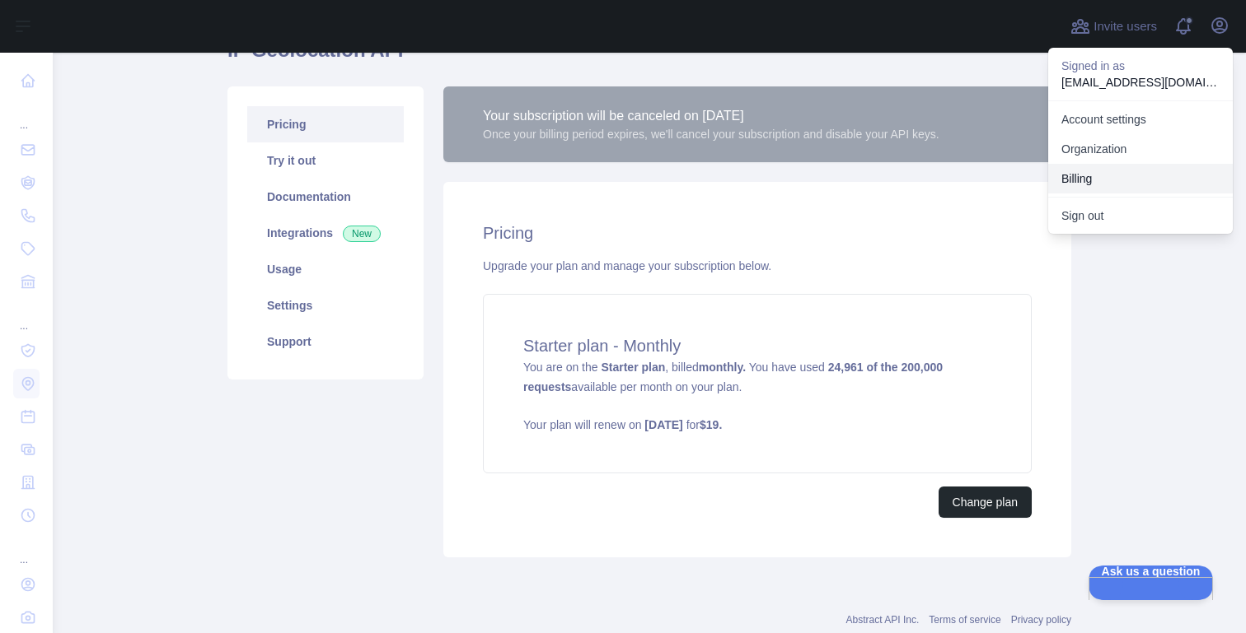
click at [1146, 175] on button "Billing" at bounding box center [1140, 179] width 185 height 30
